Goal: Task Accomplishment & Management: Manage account settings

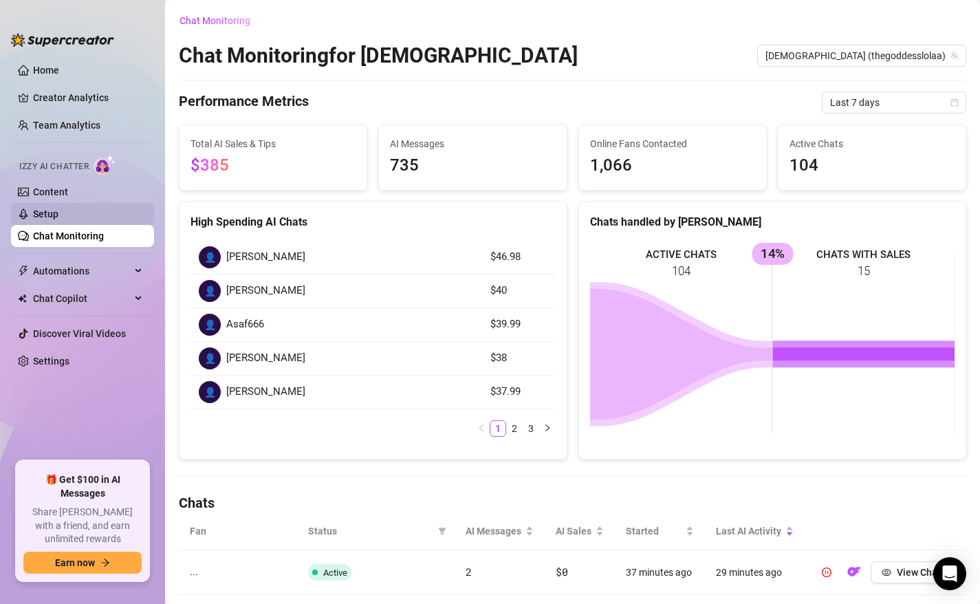
click at [58, 209] on link "Setup" at bounding box center [45, 213] width 25 height 11
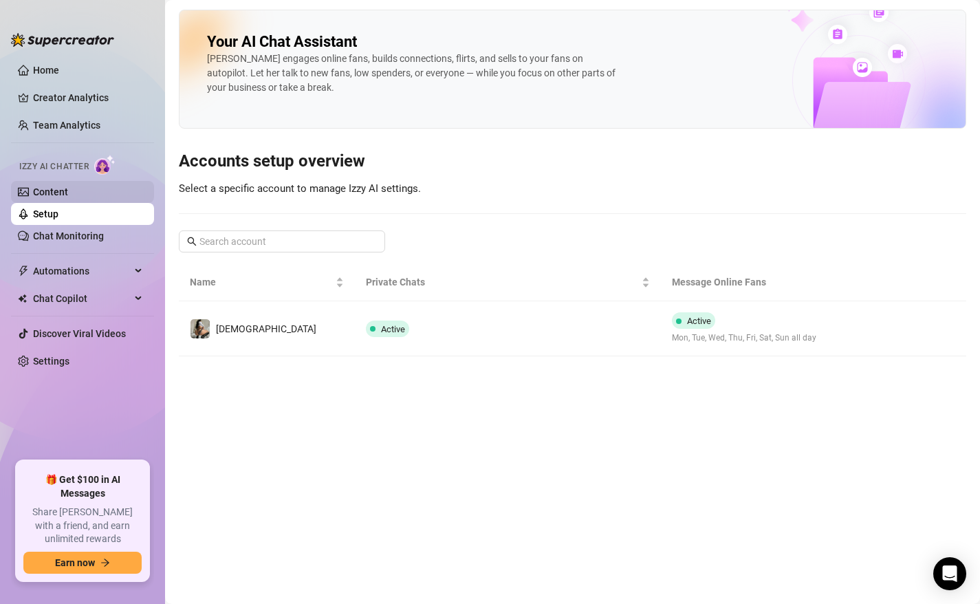
click at [68, 195] on link "Content" at bounding box center [50, 191] width 35 height 11
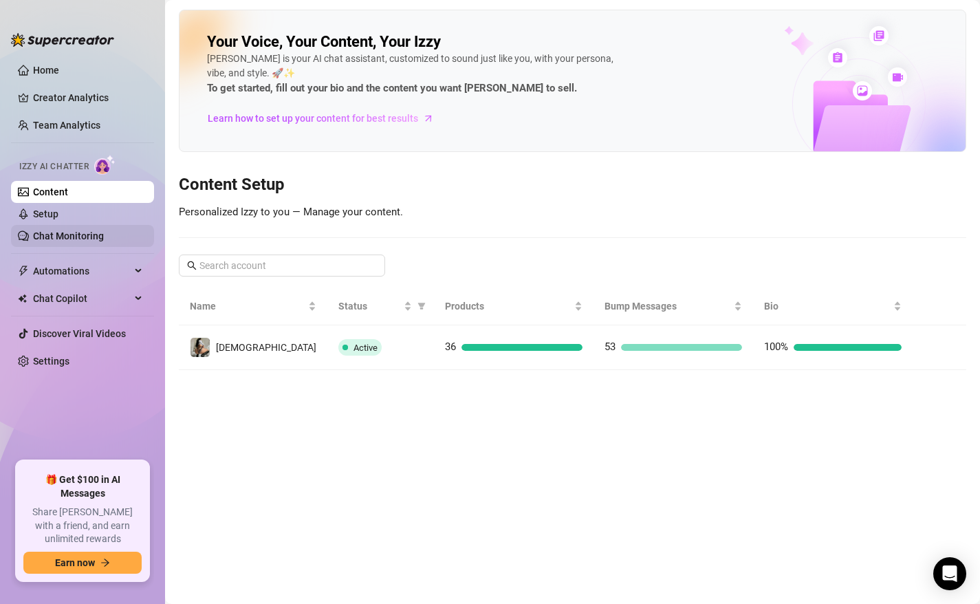
click at [68, 234] on link "Chat Monitoring" at bounding box center [68, 235] width 71 height 11
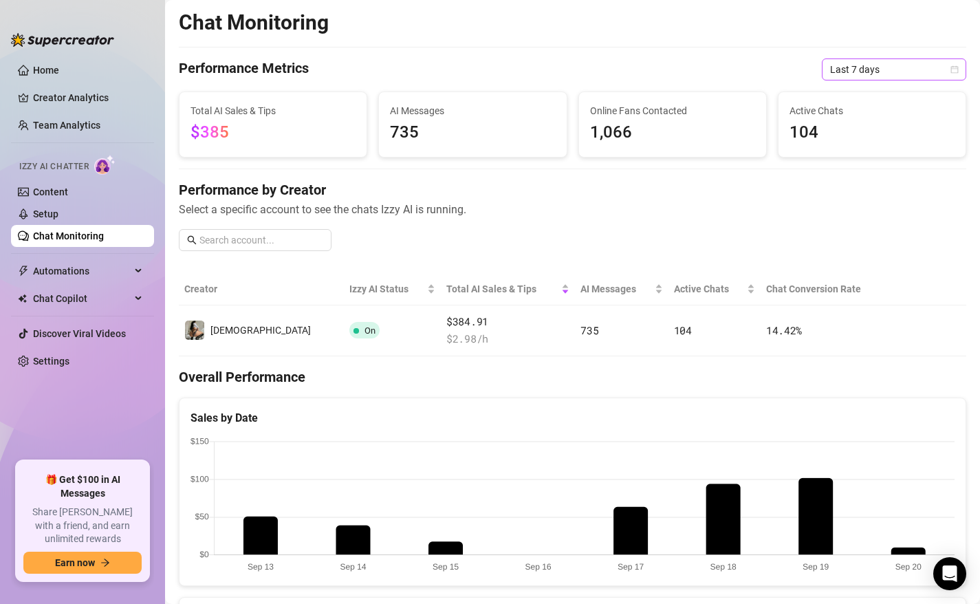
click at [892, 75] on span "Last 7 days" at bounding box center [894, 69] width 128 height 21
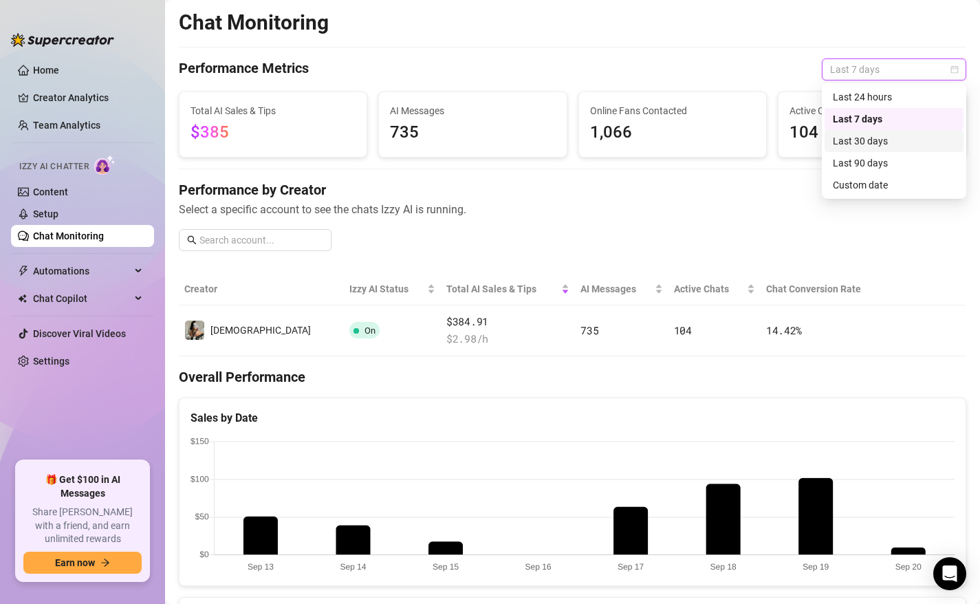
click at [871, 143] on div "Last 30 days" at bounding box center [894, 140] width 122 height 15
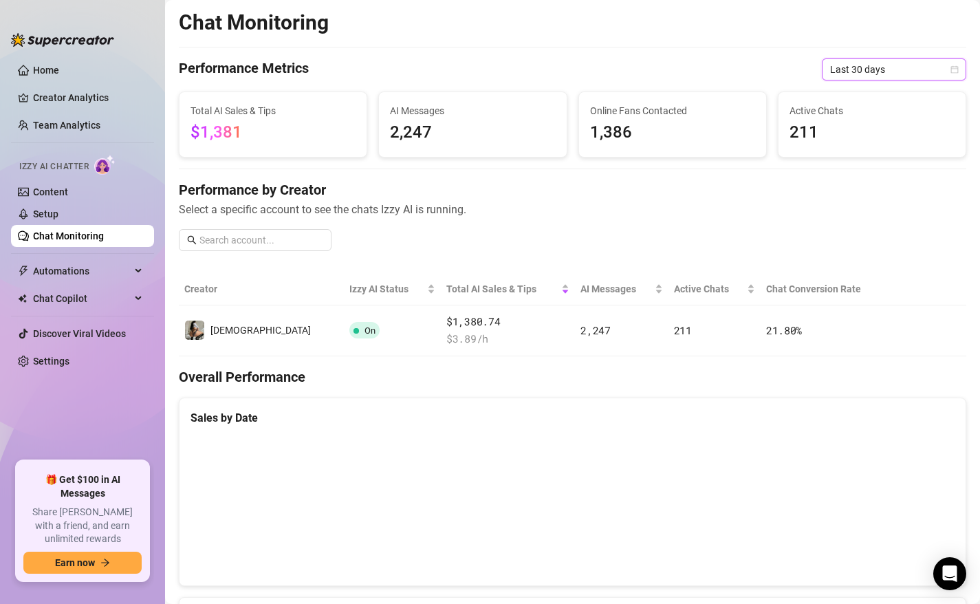
click at [873, 72] on span "Last 30 days" at bounding box center [894, 69] width 128 height 21
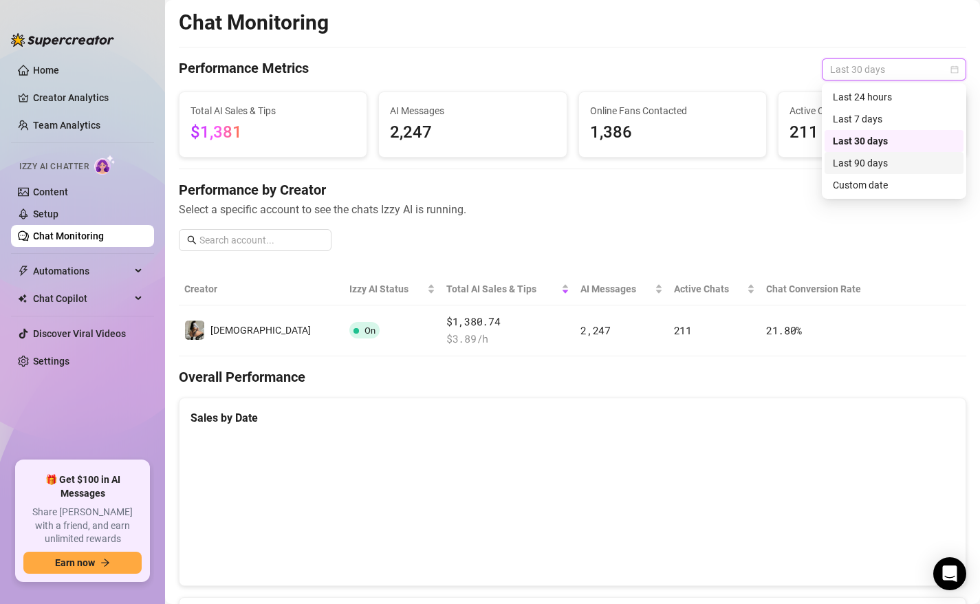
click at [856, 165] on div "Last 90 days" at bounding box center [894, 162] width 122 height 15
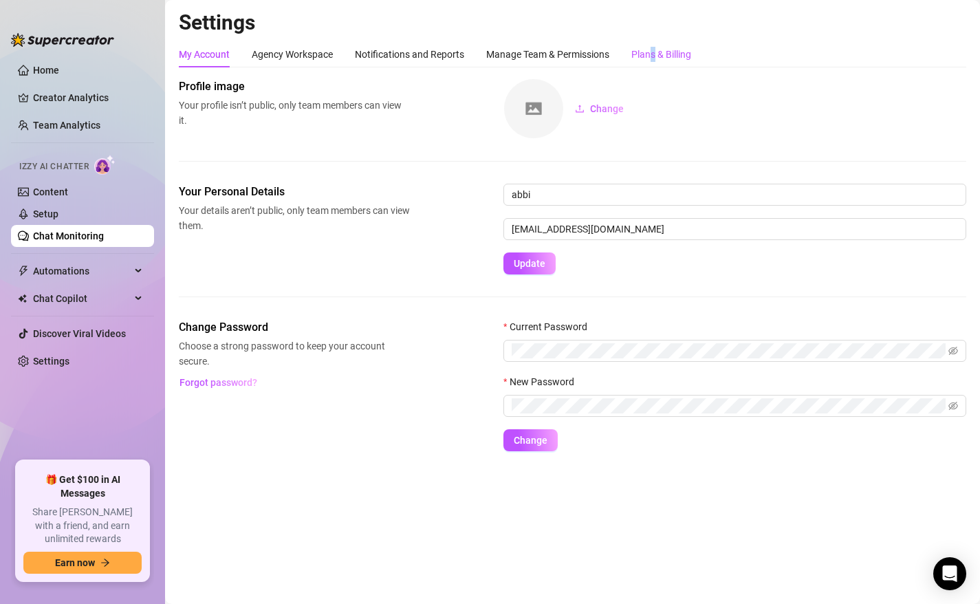
click at [655, 61] on div "Plans & Billing" at bounding box center [661, 54] width 60 height 15
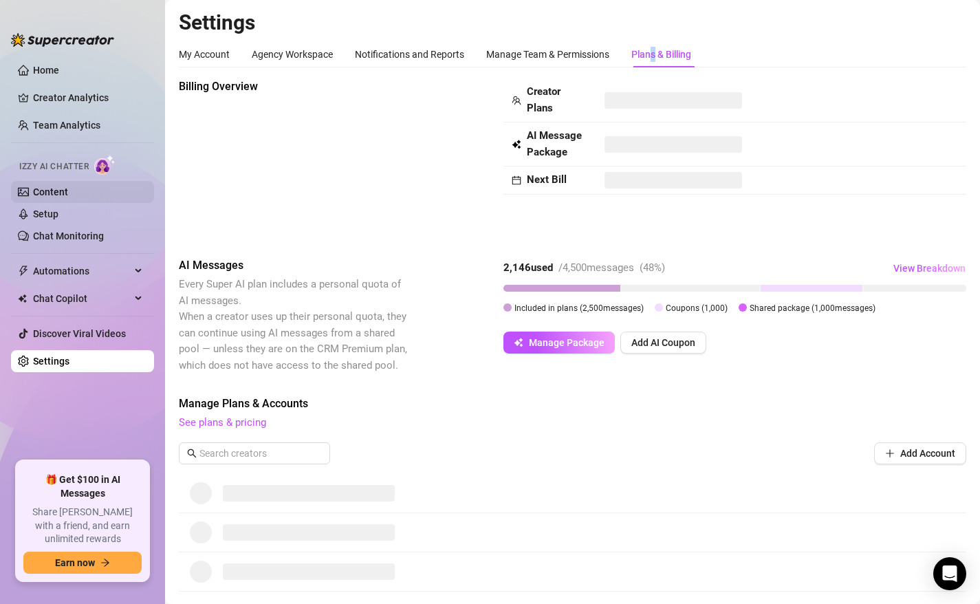
click at [68, 188] on link "Content" at bounding box center [50, 191] width 35 height 11
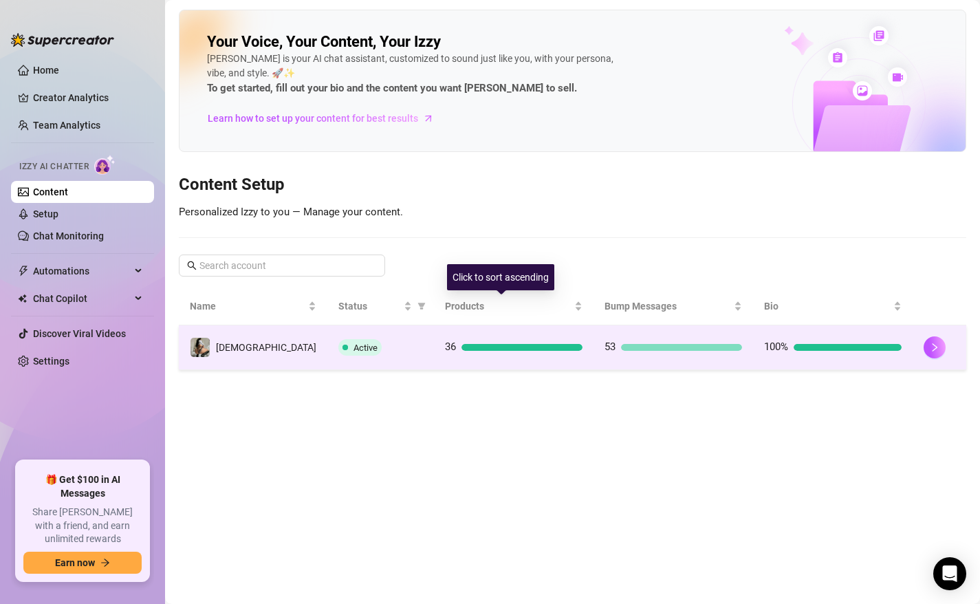
click at [472, 352] on div "36" at bounding box center [514, 347] width 138 height 17
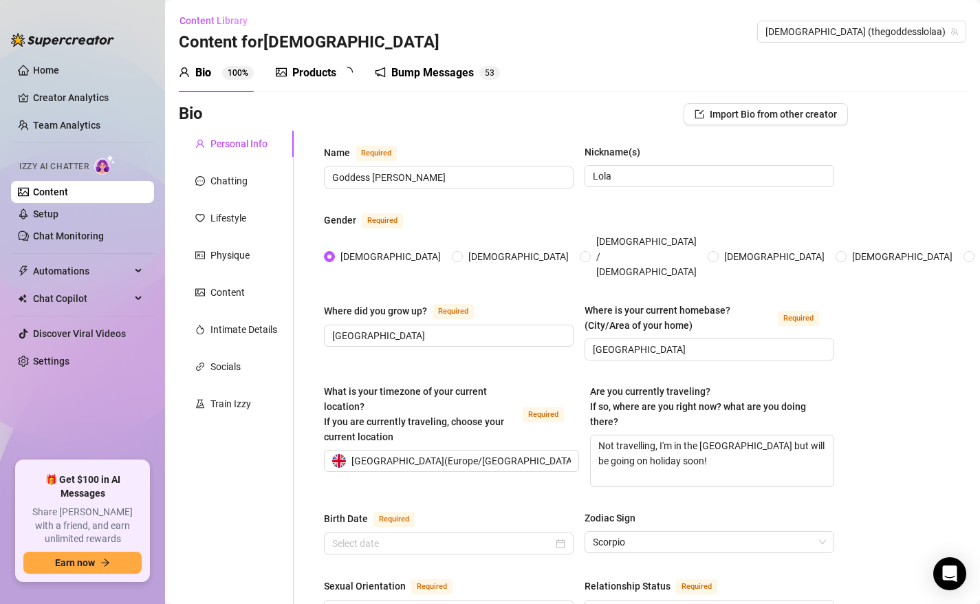
type input "[DATE]"
click at [340, 70] on div "Products 3 6" at bounding box center [319, 73] width 87 height 17
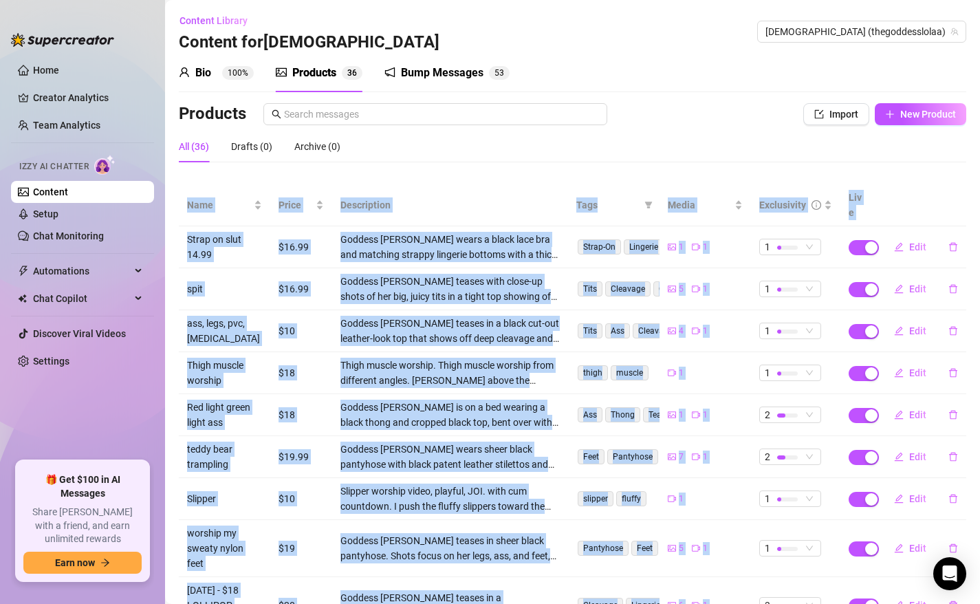
scroll to position [152, 0]
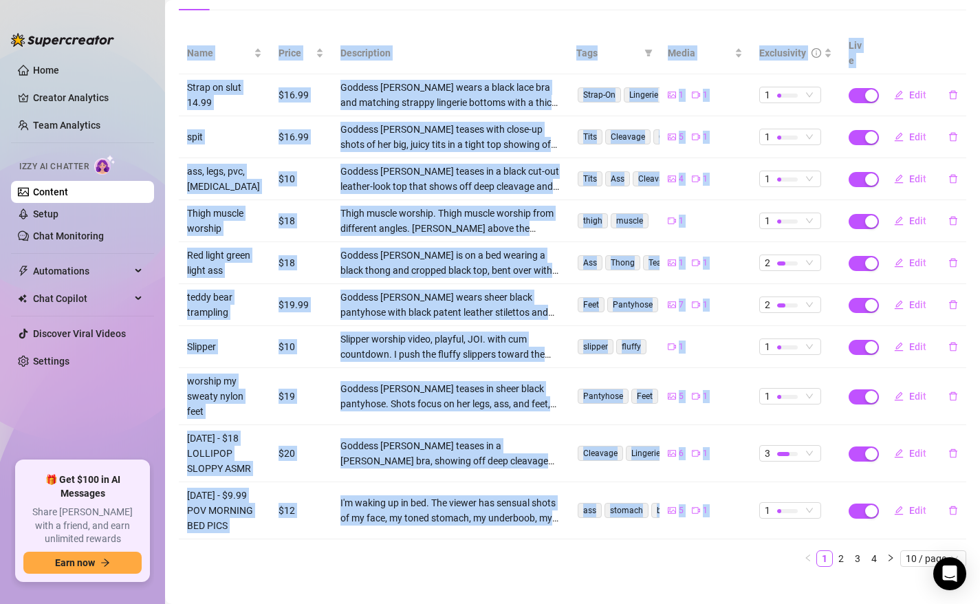
drag, startPoint x: 615, startPoint y: 165, endPoint x: 489, endPoint y: 613, distance: 465.0
click at [489, 603] on html "Home Creator Analytics Team Analytics Izzy AI Chatter Content Setup Chat Monito…" at bounding box center [490, 302] width 980 height 604
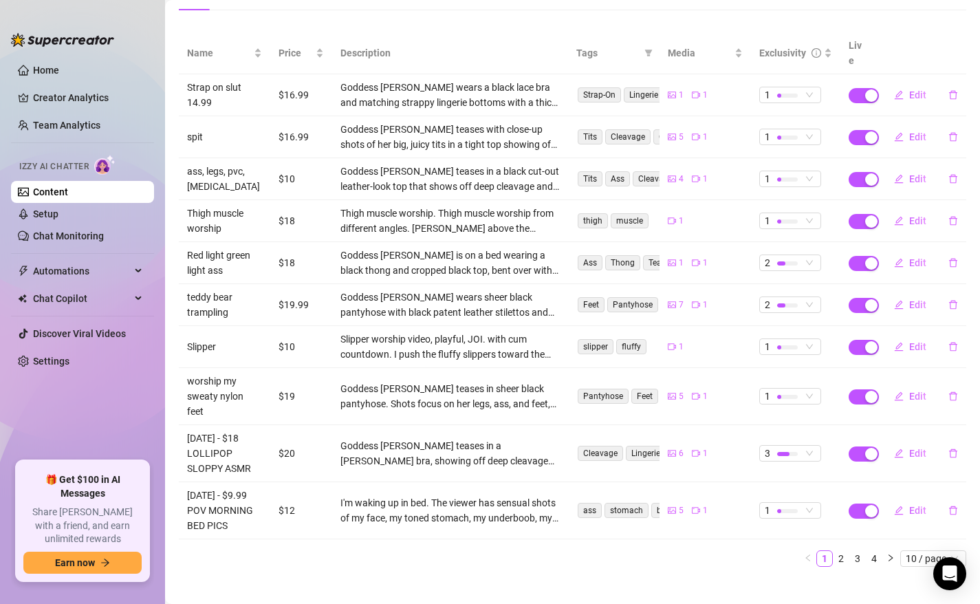
click at [630, 550] on ul "1 2 3 4 10 / page" at bounding box center [572, 558] width 787 height 17
click at [880, 551] on link "4" at bounding box center [873, 558] width 15 height 15
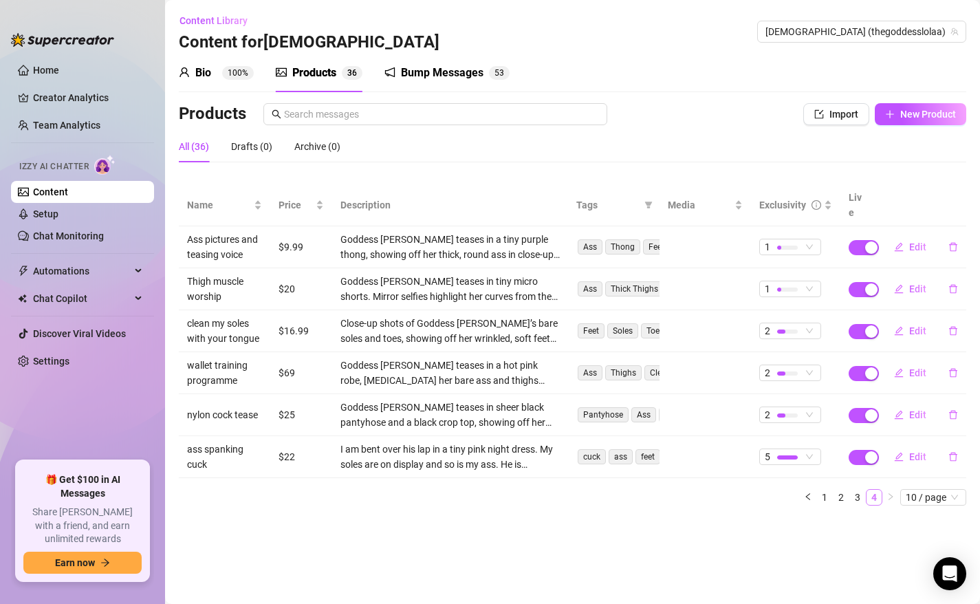
scroll to position [0, 0]
click at [851, 490] on link "3" at bounding box center [857, 497] width 15 height 15
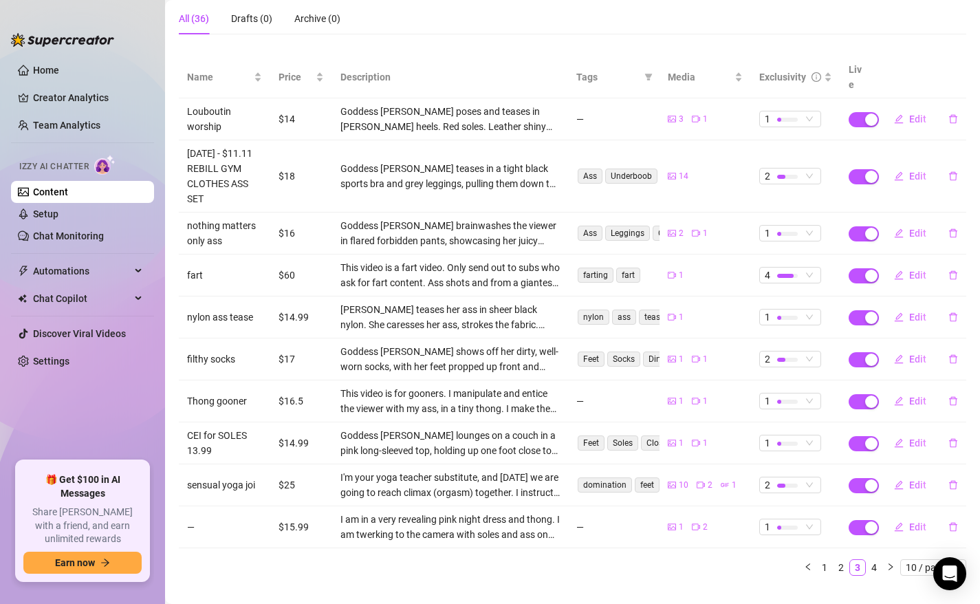
scroll to position [137, 0]
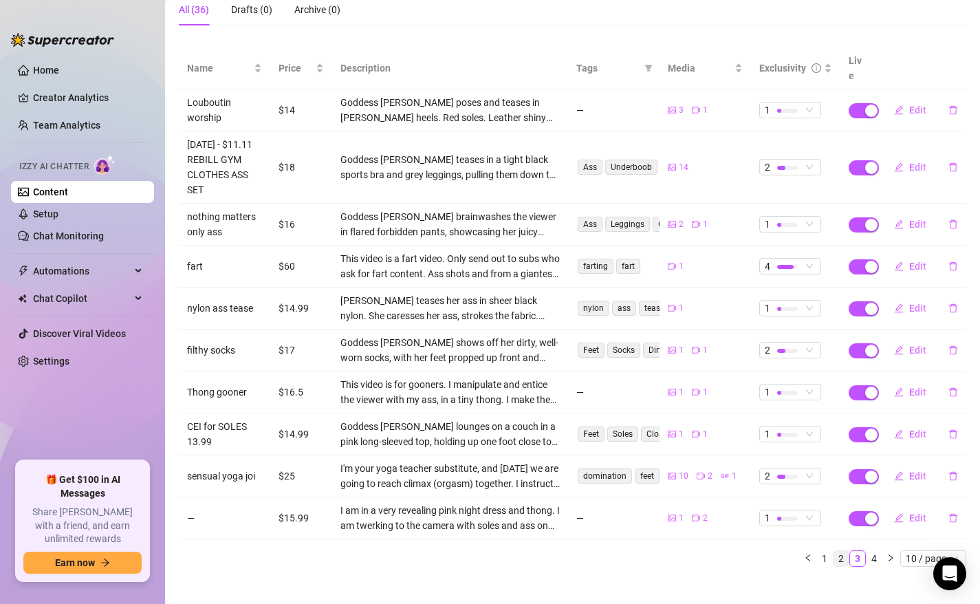
click at [842, 551] on link "2" at bounding box center [840, 558] width 15 height 15
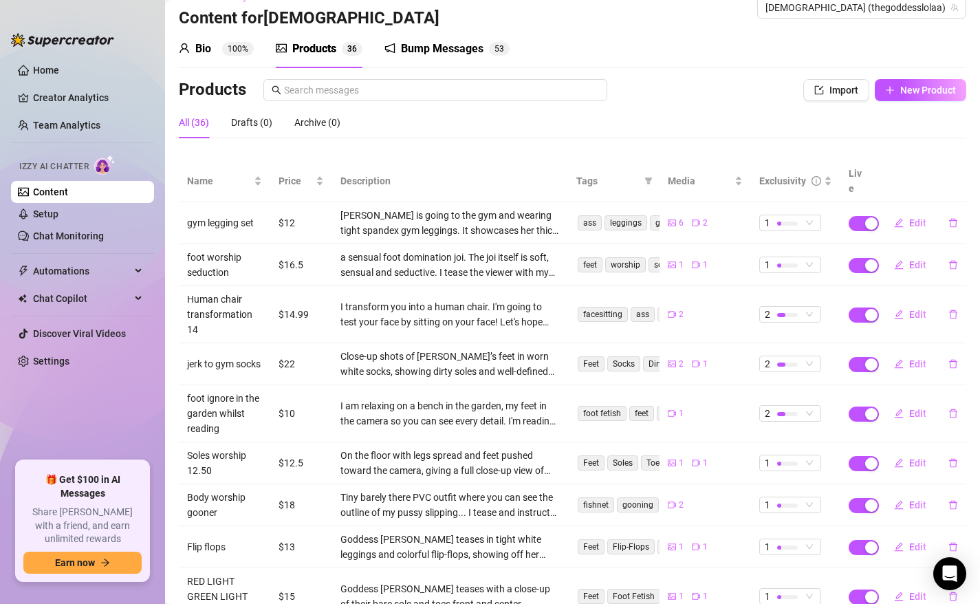
scroll to position [0, 0]
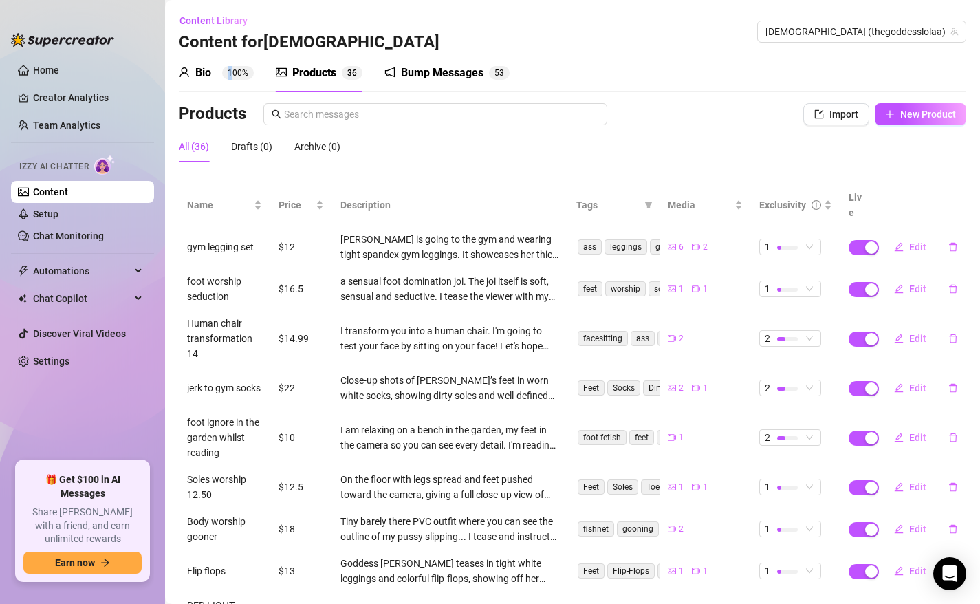
click at [230, 67] on sup "100%" at bounding box center [238, 73] width 32 height 14
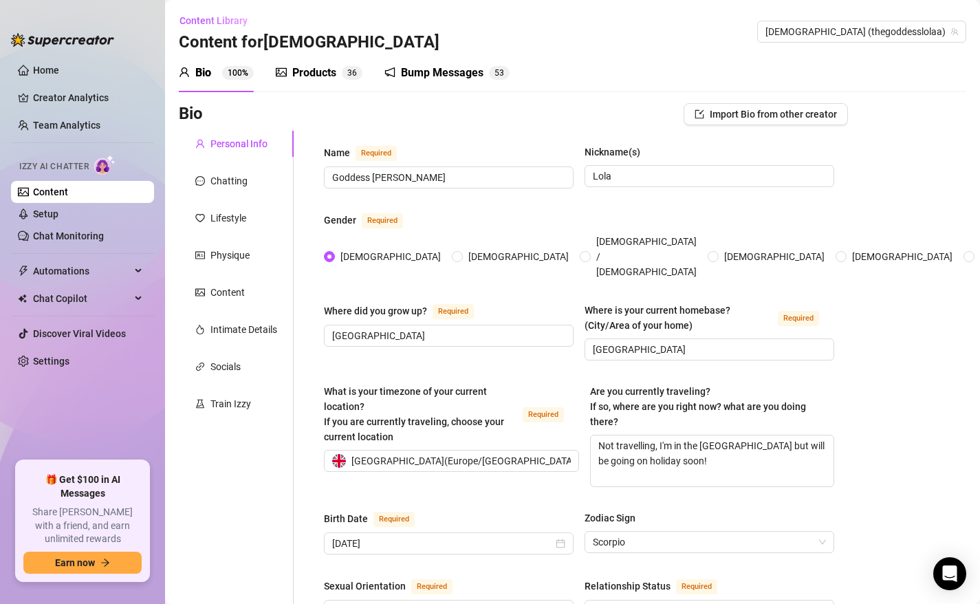
click at [305, 80] on div "Products" at bounding box center [314, 73] width 44 height 17
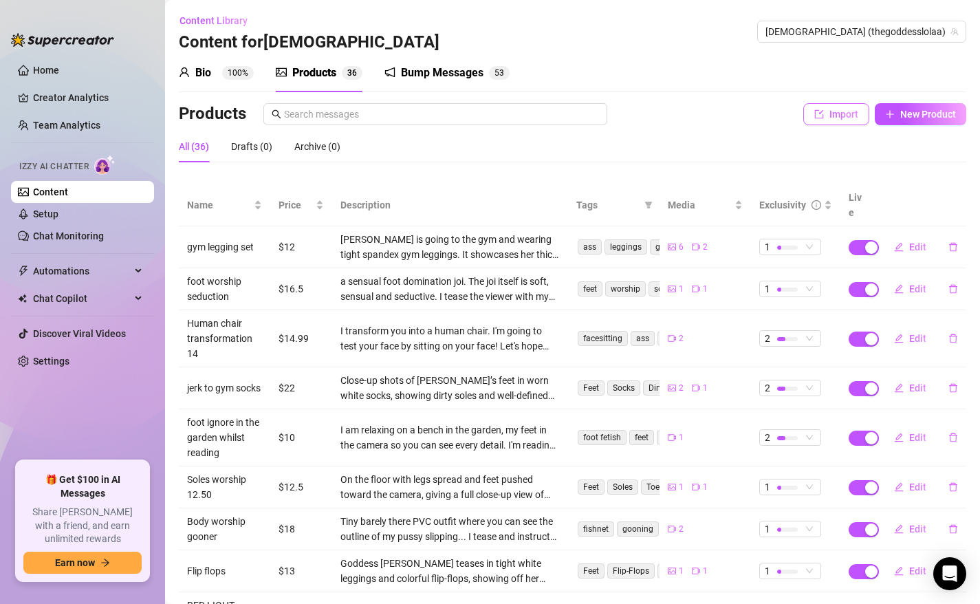
click at [849, 116] on span "Import" at bounding box center [843, 114] width 29 height 11
type textarea "Type your message here..."
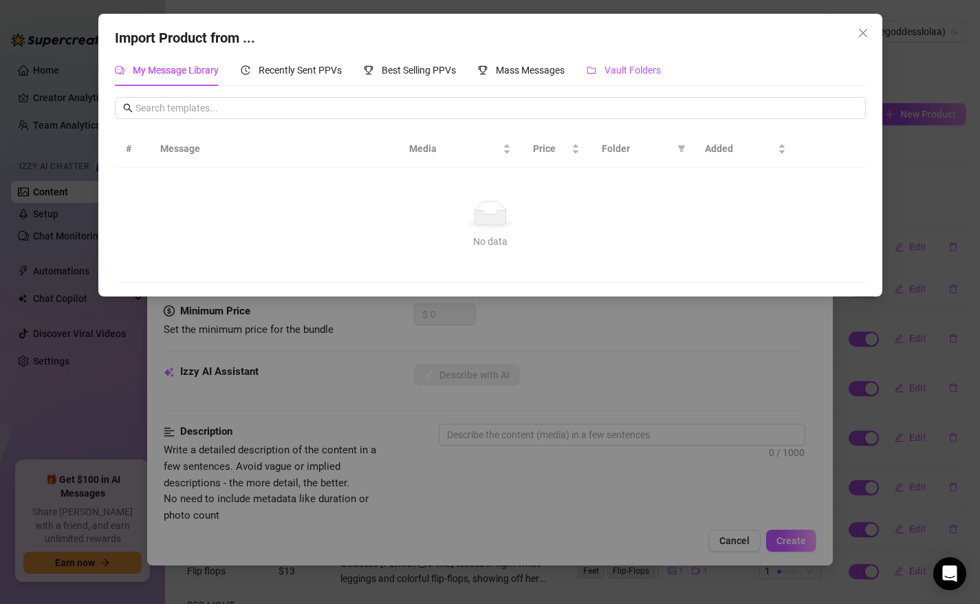
click at [617, 74] on span "Vault Folders" at bounding box center [632, 70] width 56 height 11
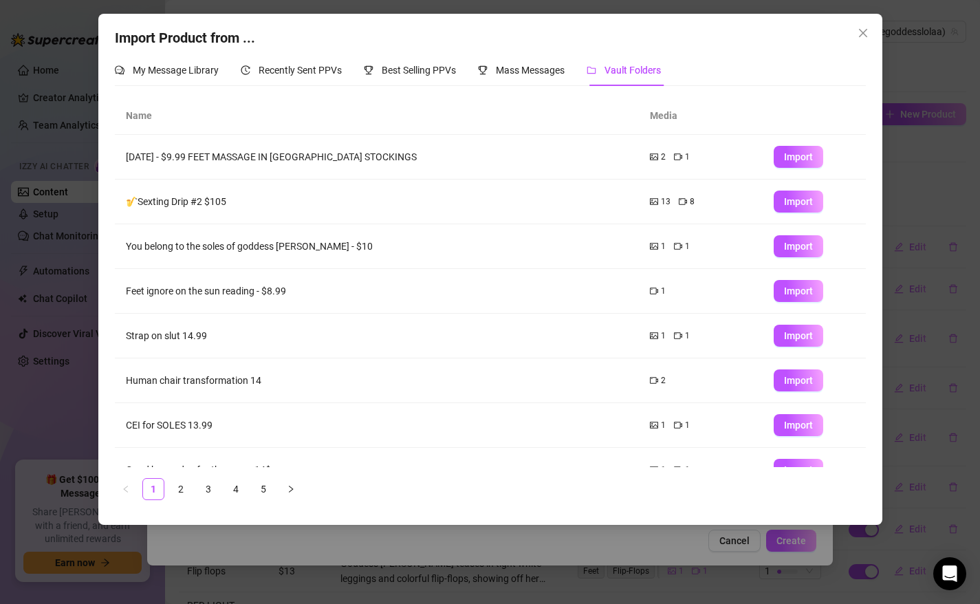
drag, startPoint x: 314, startPoint y: 268, endPoint x: 320, endPoint y: 613, distance: 344.6
click at [320, 603] on html "Home Creator Analytics Team Analytics Izzy AI Chatter Content Setup Chat Monito…" at bounding box center [490, 302] width 980 height 604
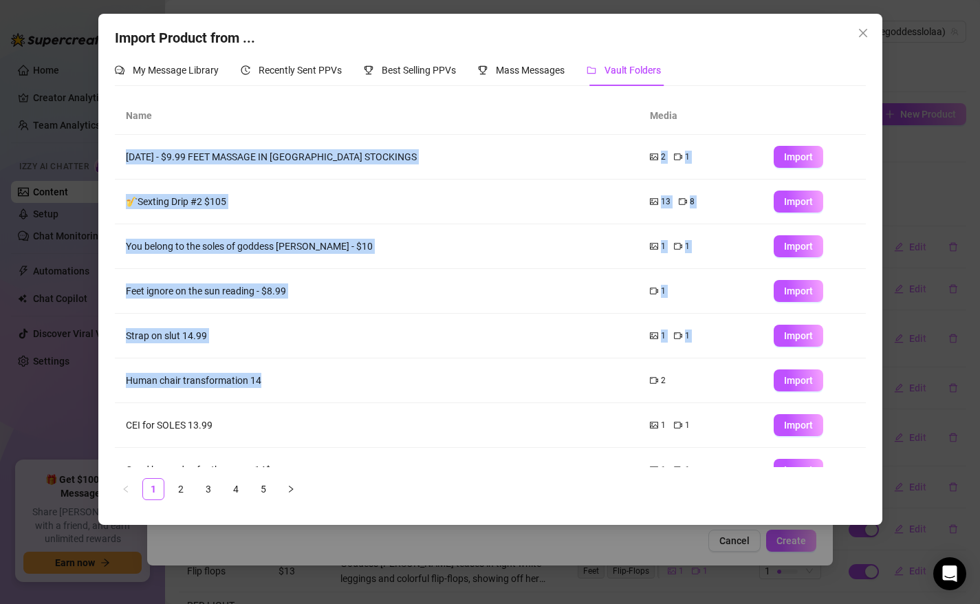
scroll to position [115, 0]
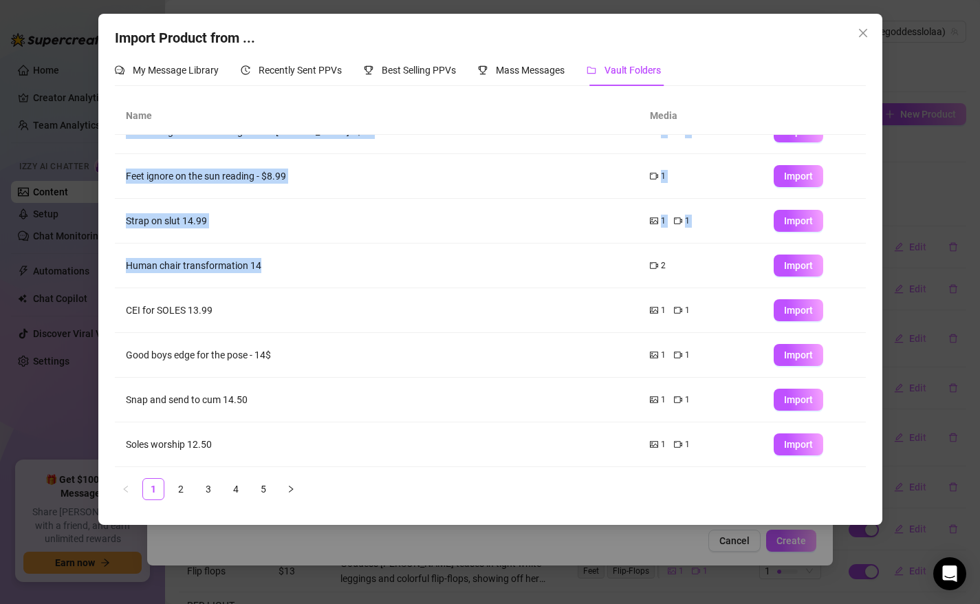
drag, startPoint x: 247, startPoint y: 396, endPoint x: 239, endPoint y: 549, distance: 152.8
click at [240, 554] on div "Import Product from ... My Message Library Recently Sent PPVs Best Selling PPVs…" at bounding box center [490, 302] width 980 height 604
